Goal: Information Seeking & Learning: Learn about a topic

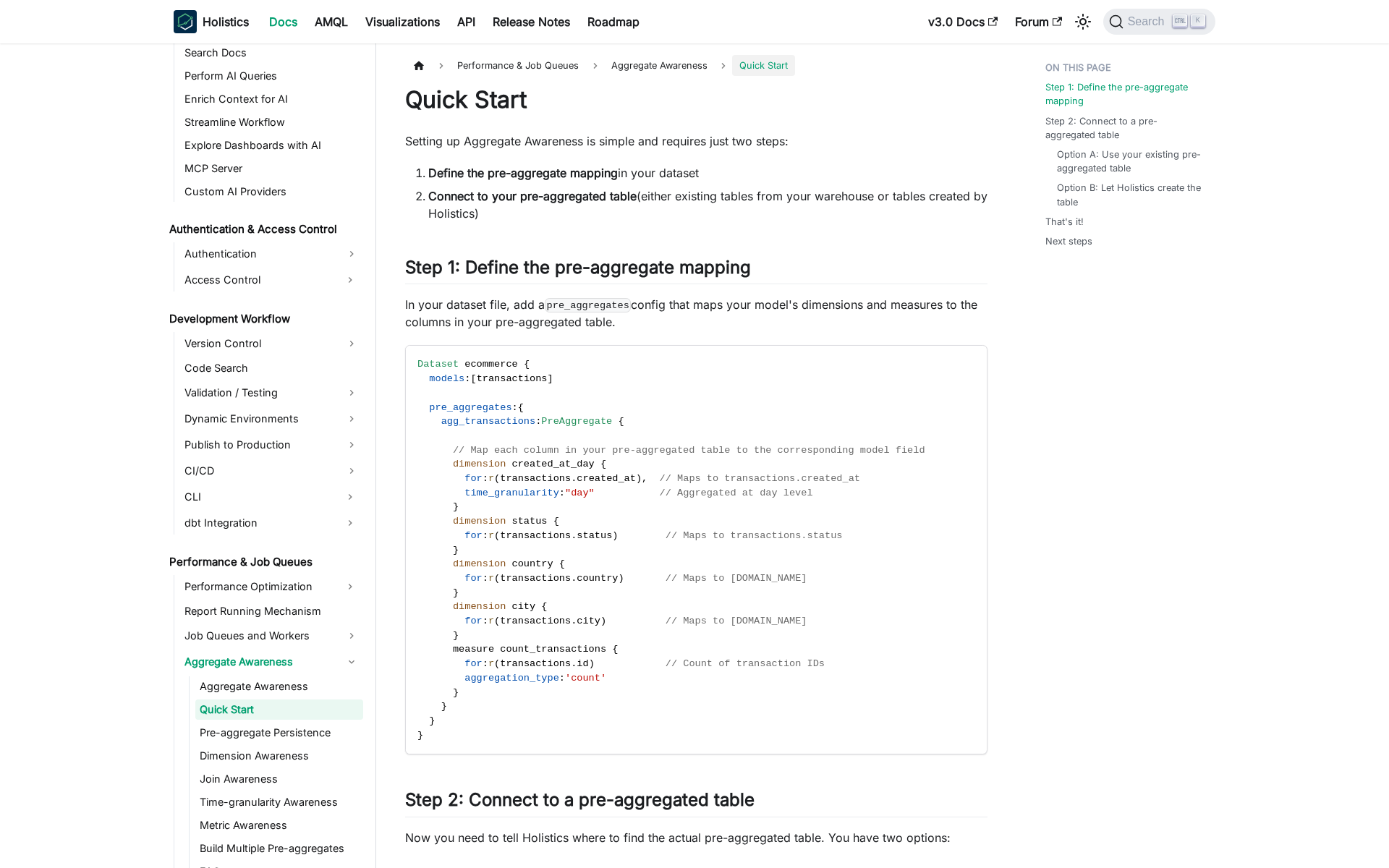
scroll to position [856, 0]
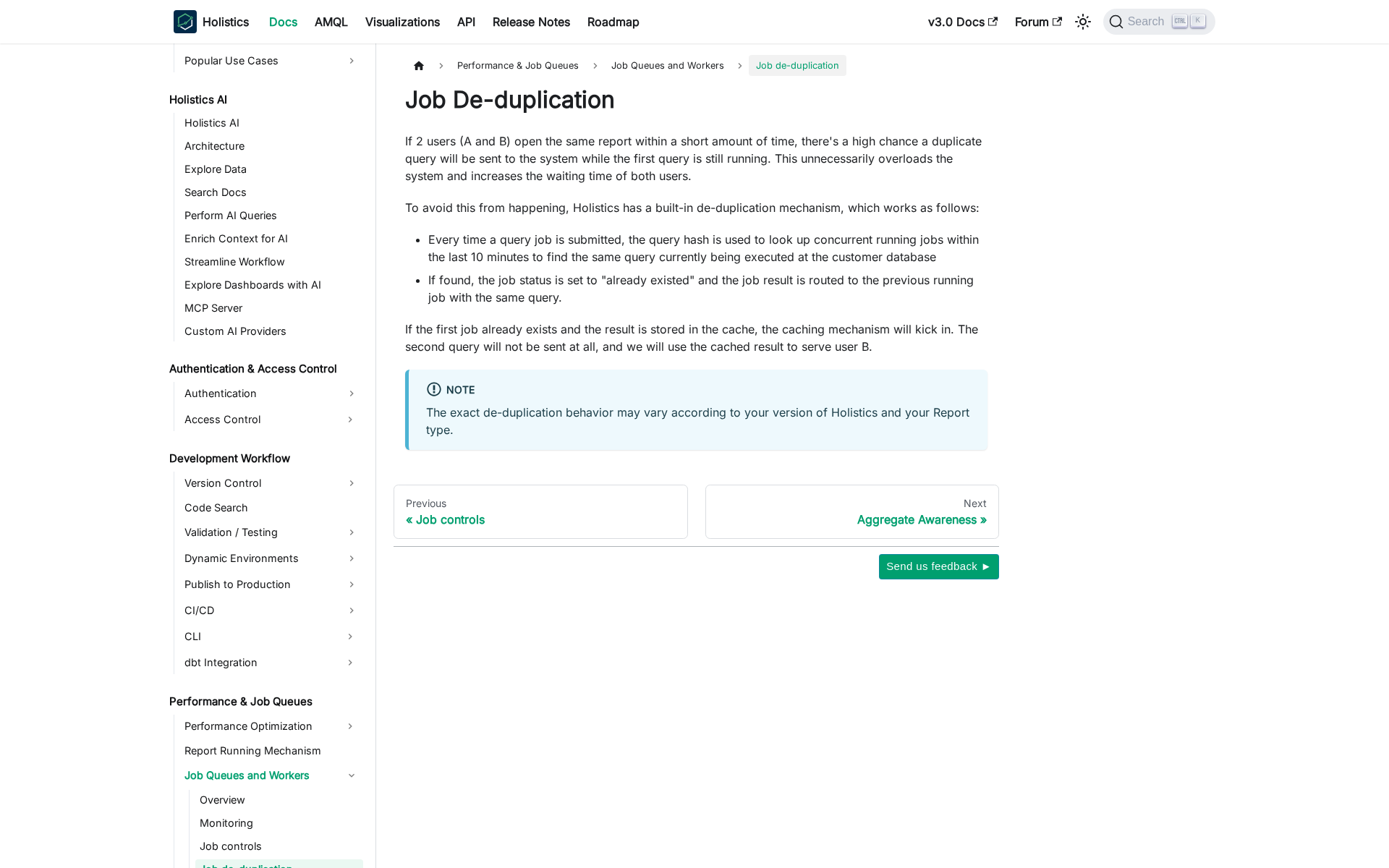
scroll to position [876, 0]
